Goal: Check status: Check status

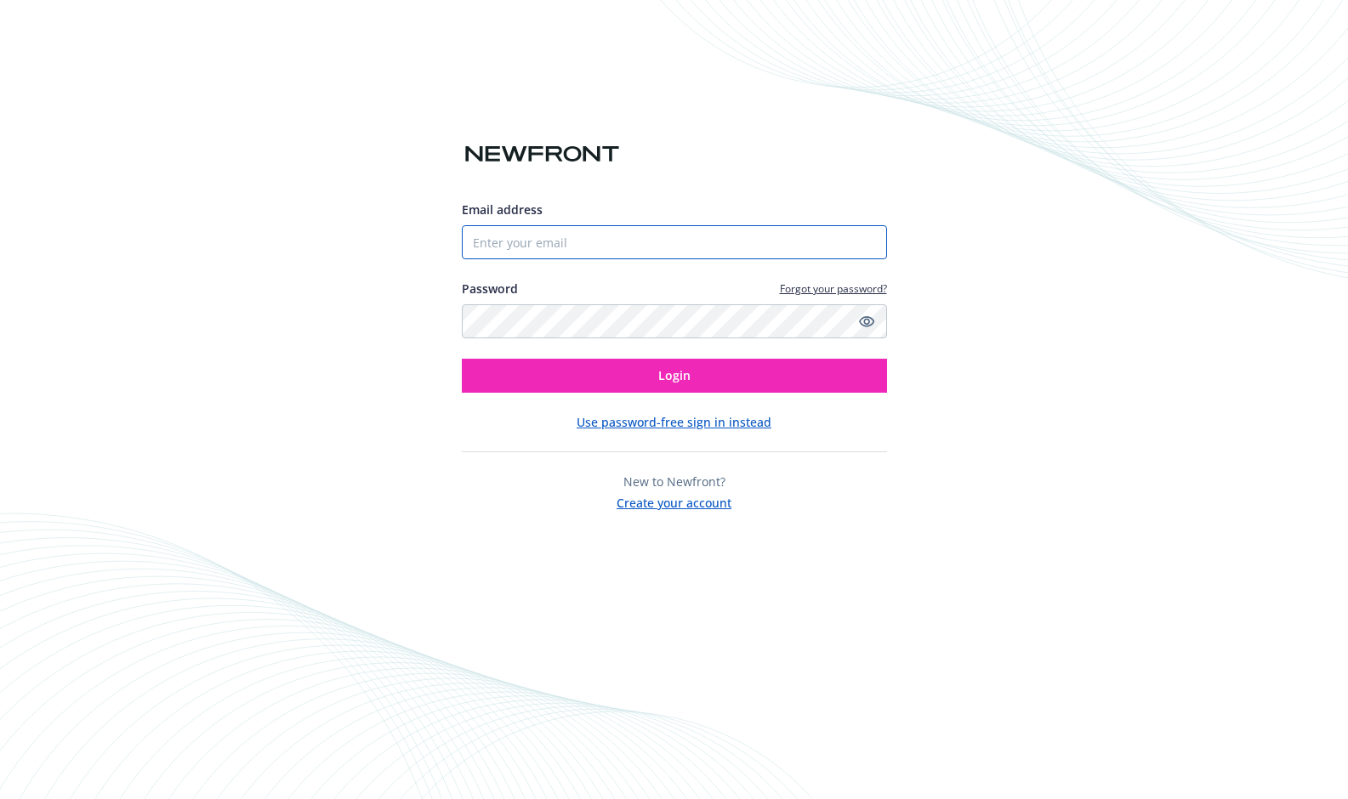
click at [510, 241] on input "Email address" at bounding box center [674, 242] width 425 height 34
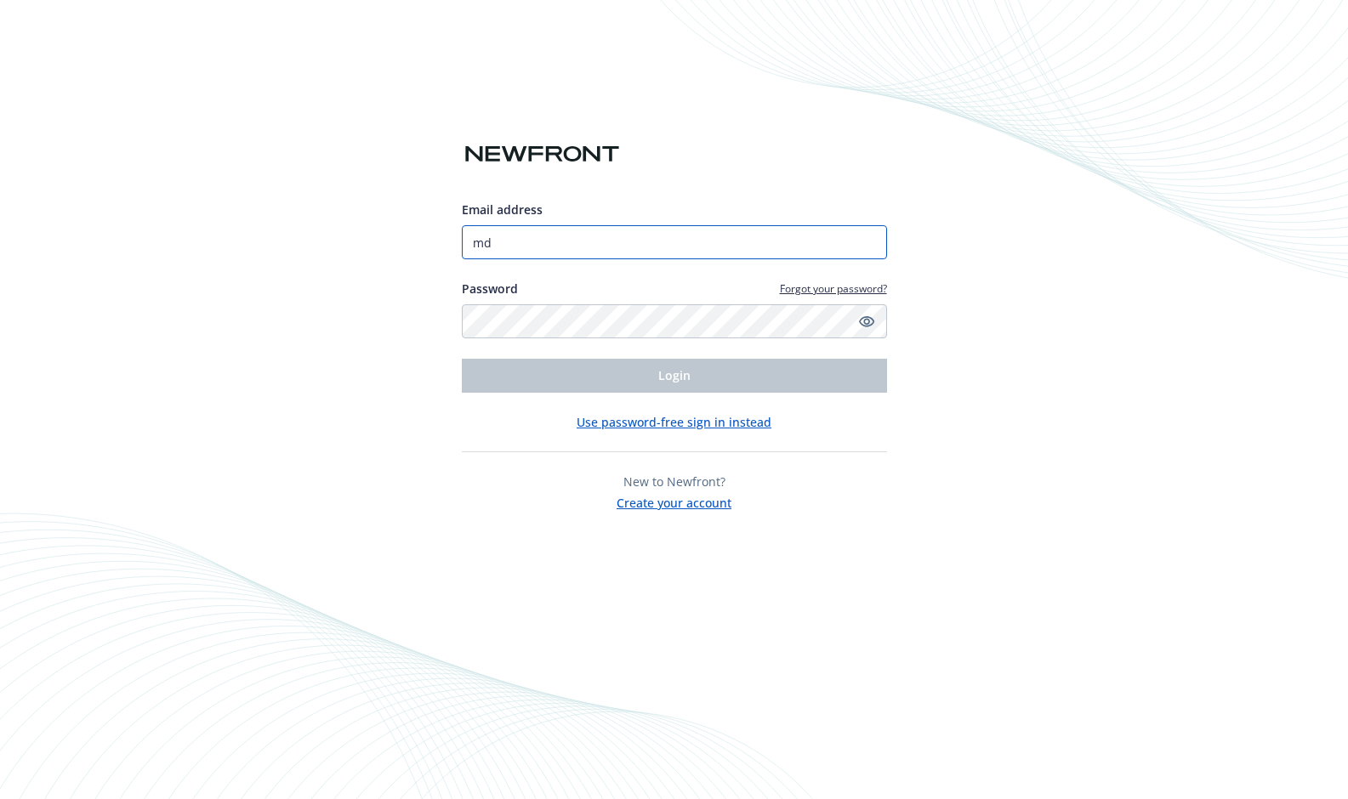
type input "m"
click at [0, 799] on com-1password-button at bounding box center [0, 799] width 0 height 0
type input "[PERSON_NAME][EMAIL_ADDRESS][PERSON_NAME]"
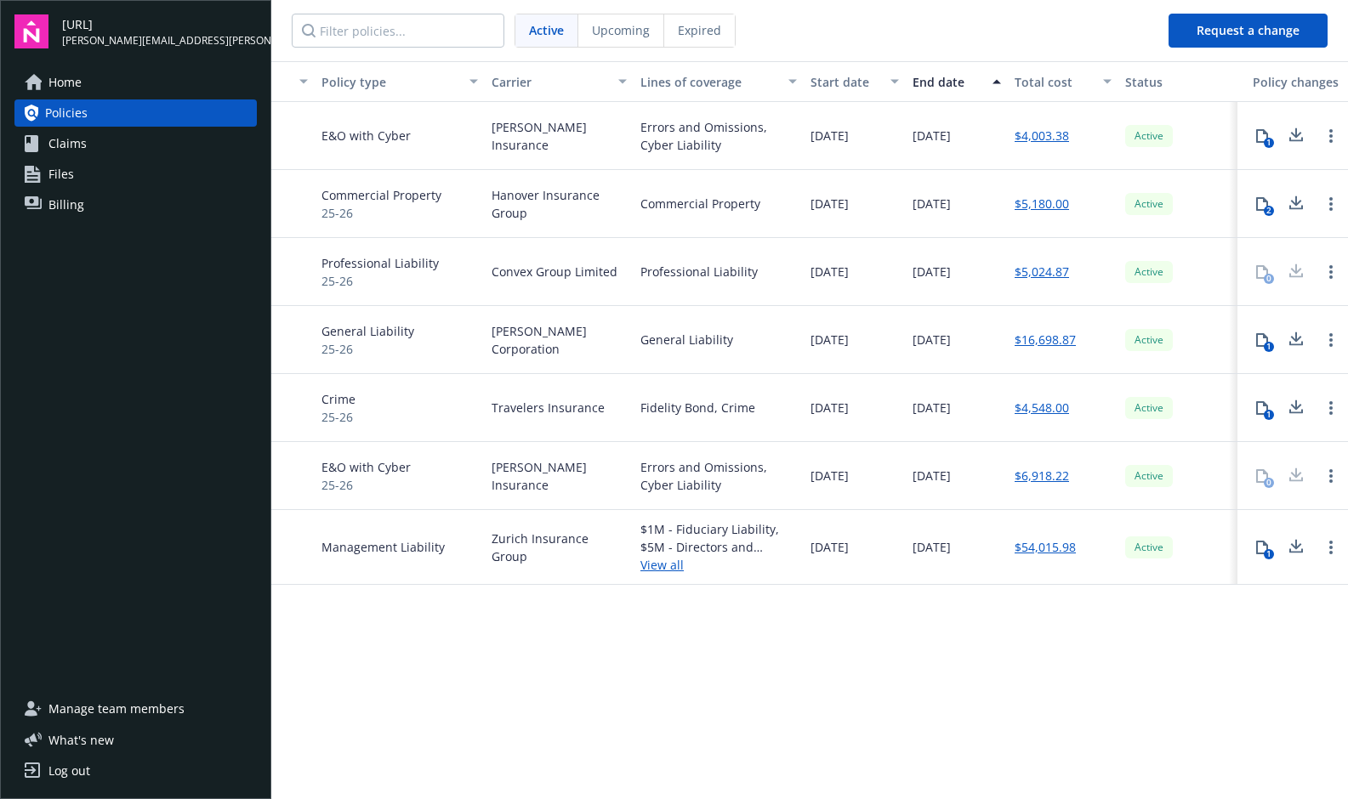
scroll to position [0, 230]
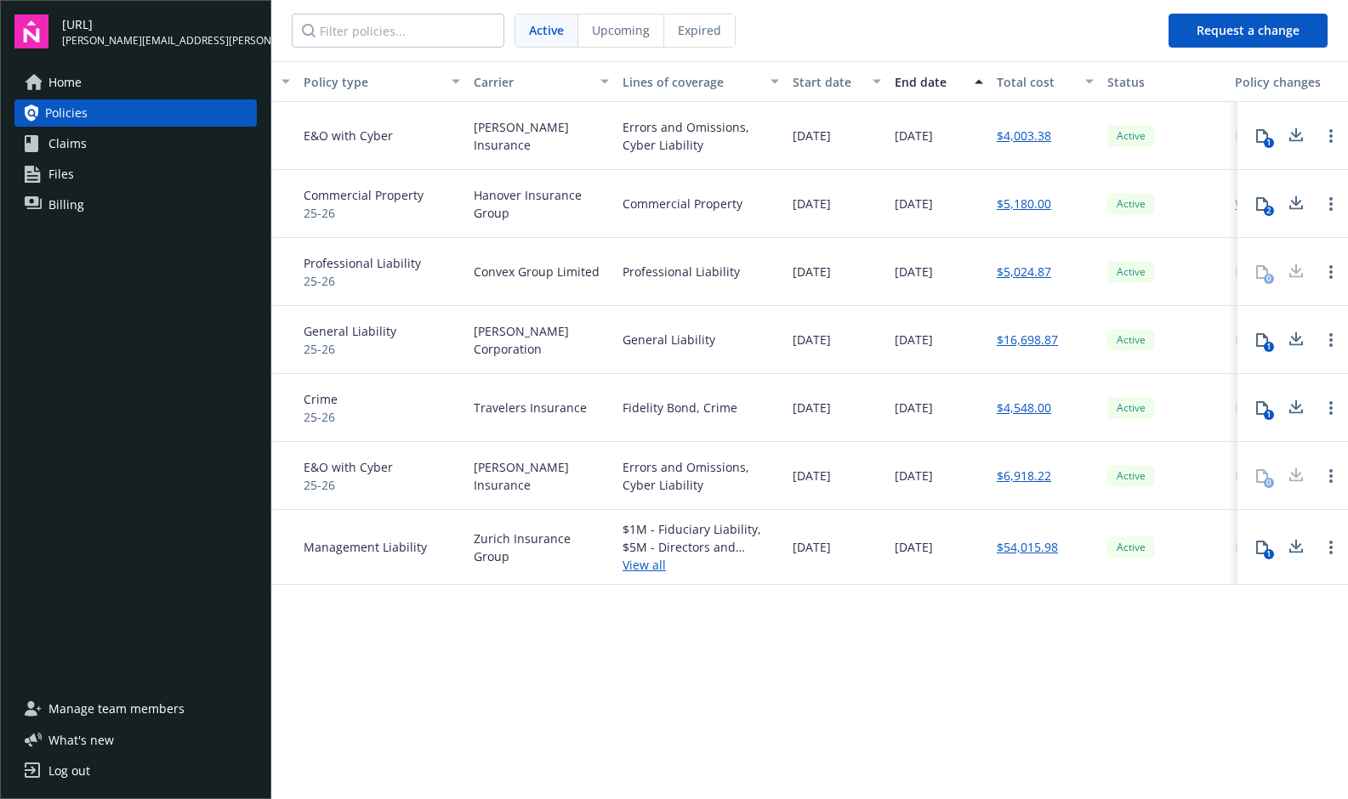
click at [1044, 479] on link "$6,918.22" at bounding box center [1024, 476] width 54 height 18
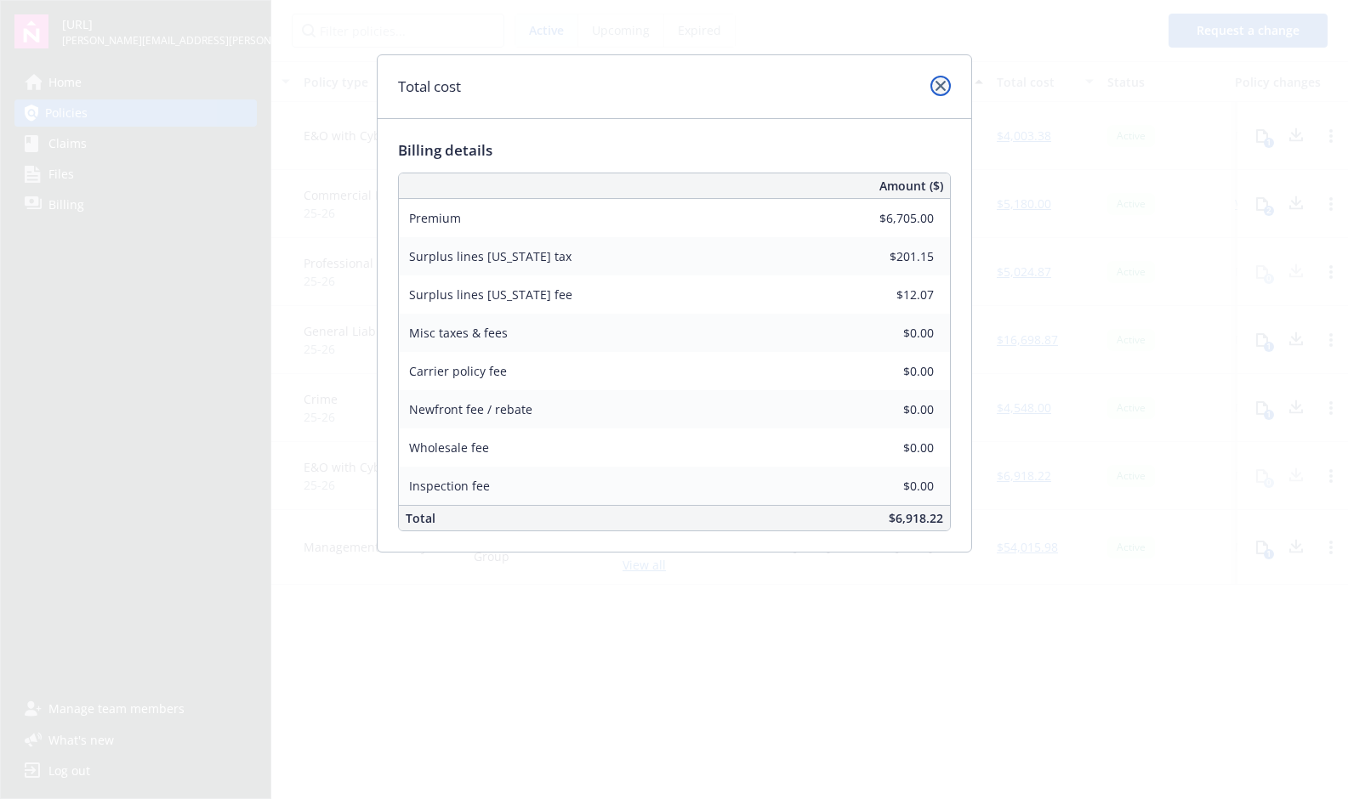
click at [936, 85] on icon "close" at bounding box center [941, 86] width 10 height 10
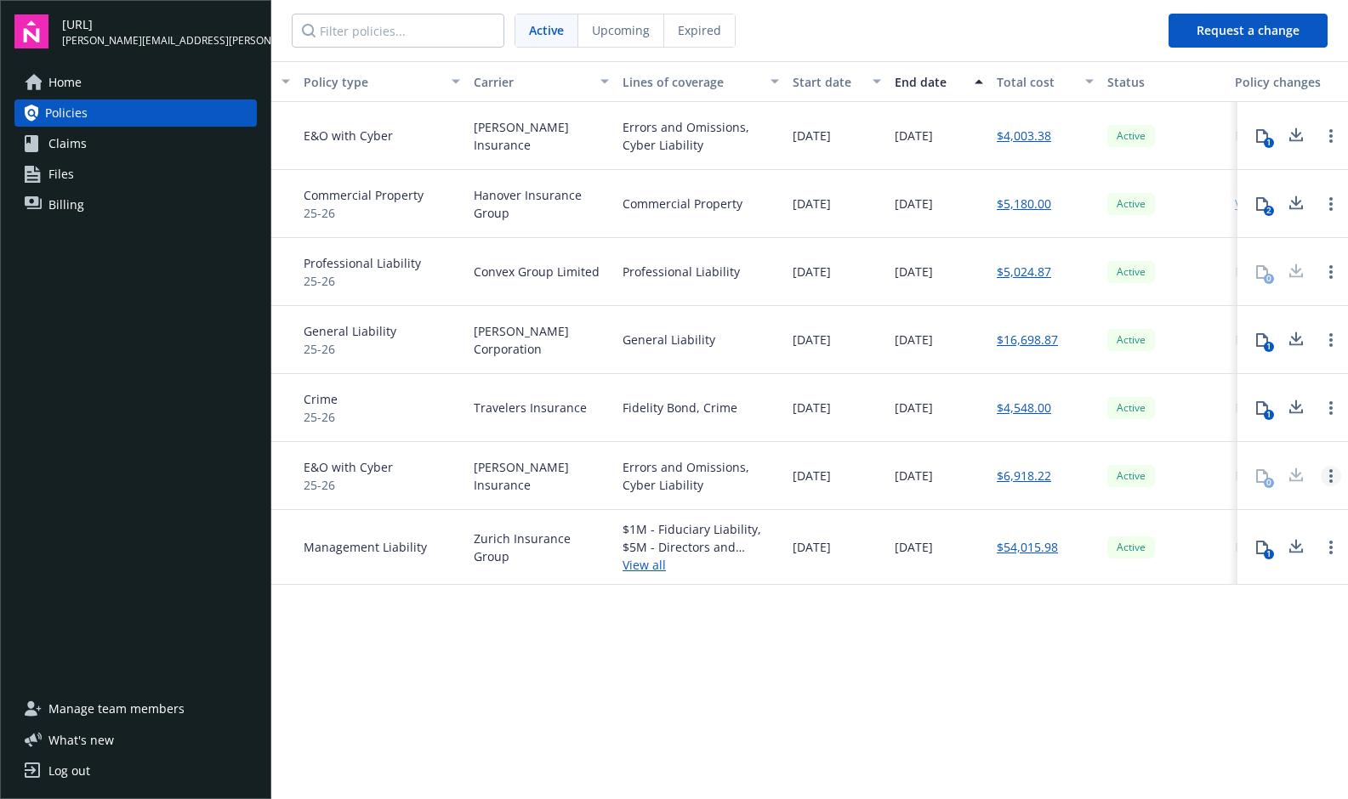
click at [1334, 478] on link "Open options" at bounding box center [1331, 476] width 20 height 20
click at [1333, 479] on link "Open options" at bounding box center [1331, 476] width 20 height 20
click at [1254, 477] on div "0" at bounding box center [1262, 476] width 34 height 34
click at [1261, 477] on div "0" at bounding box center [1262, 476] width 34 height 34
click at [1302, 472] on div at bounding box center [1296, 476] width 34 height 34
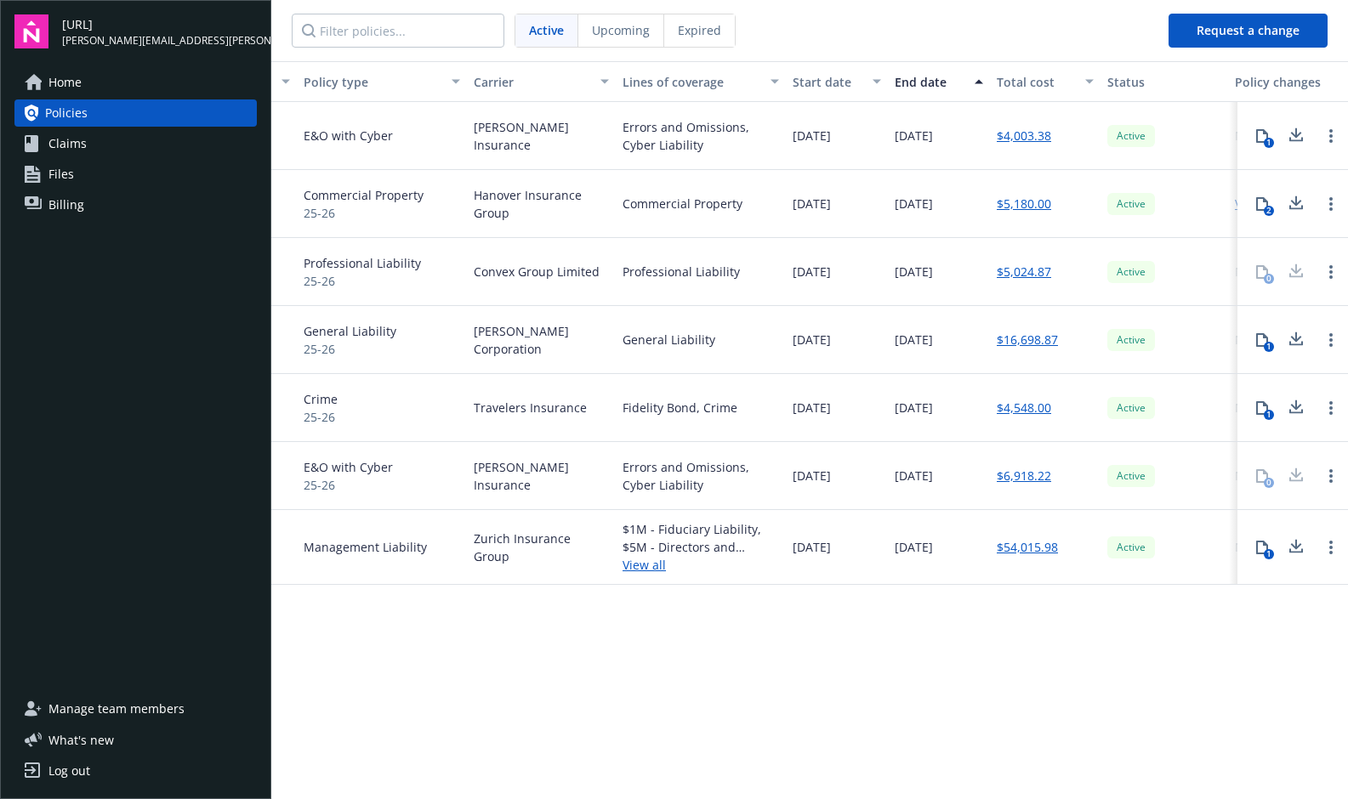
click at [1299, 472] on div at bounding box center [1296, 476] width 34 height 34
